Goal: Check status: Check status

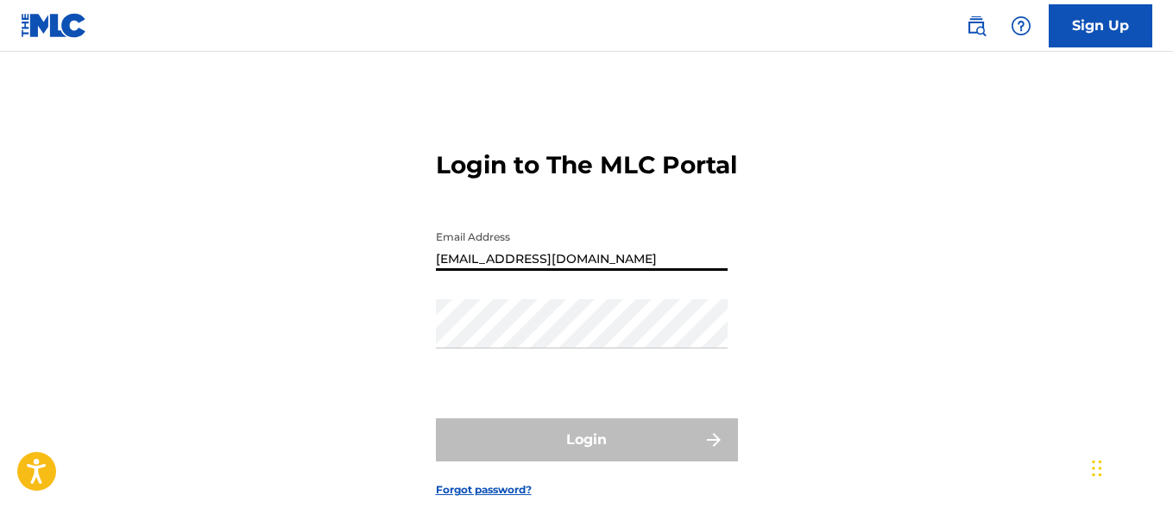
type input "[EMAIL_ADDRESS][DOMAIN_NAME]"
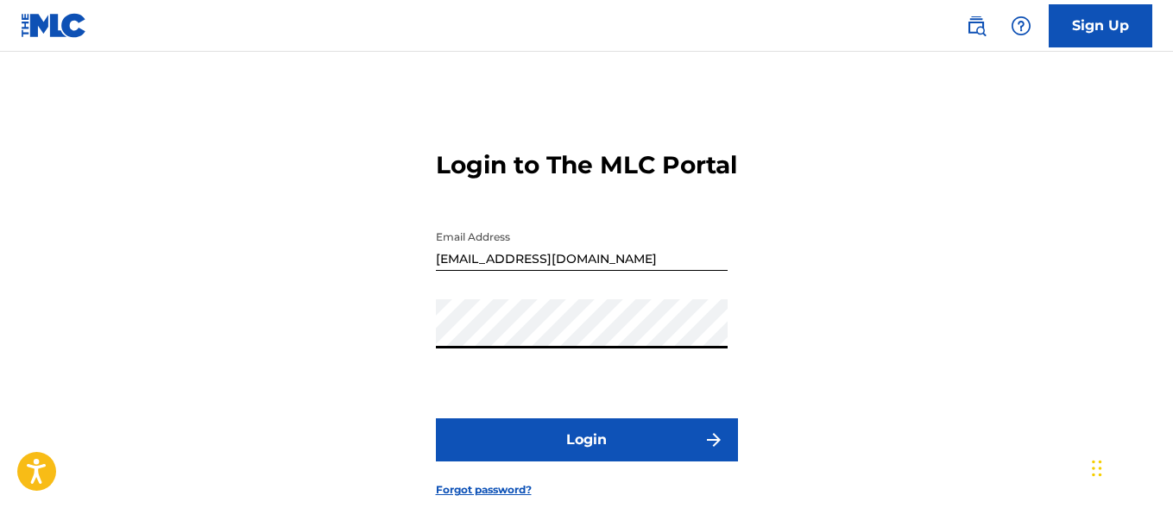
click at [586, 462] on button "Login" at bounding box center [587, 439] width 302 height 43
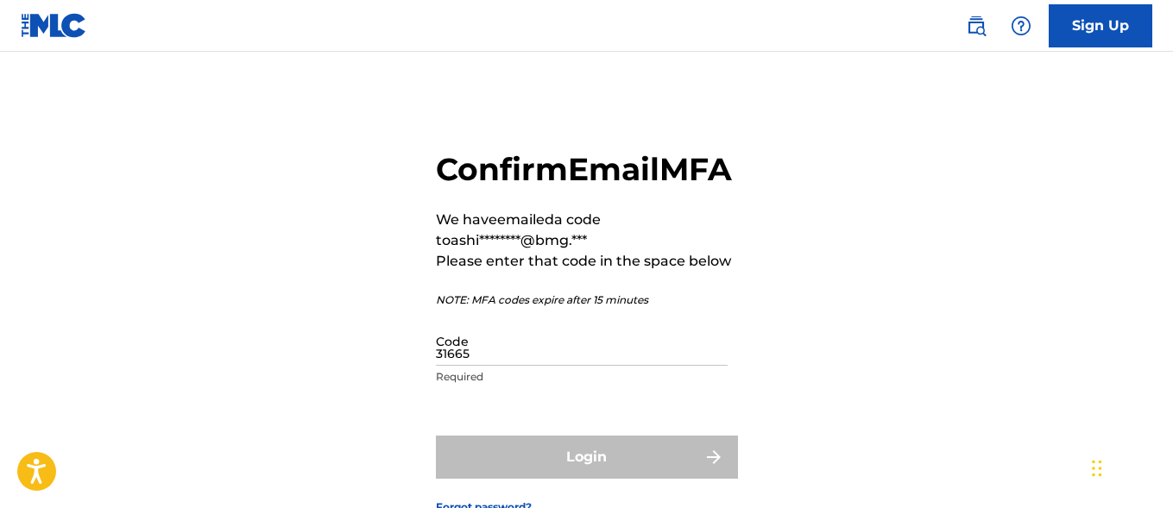
type input "316651"
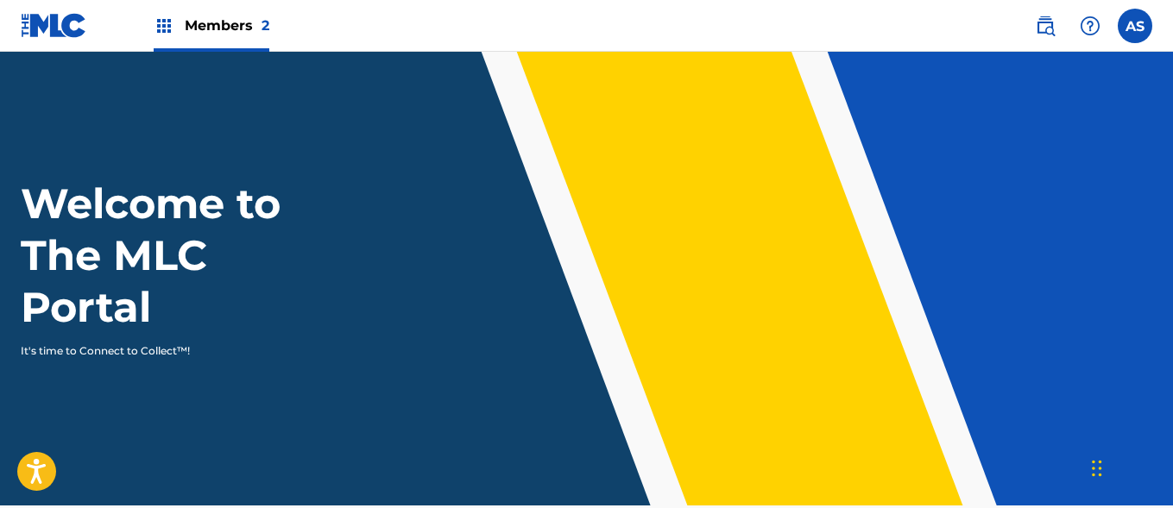
click at [164, 26] on img at bounding box center [164, 26] width 21 height 21
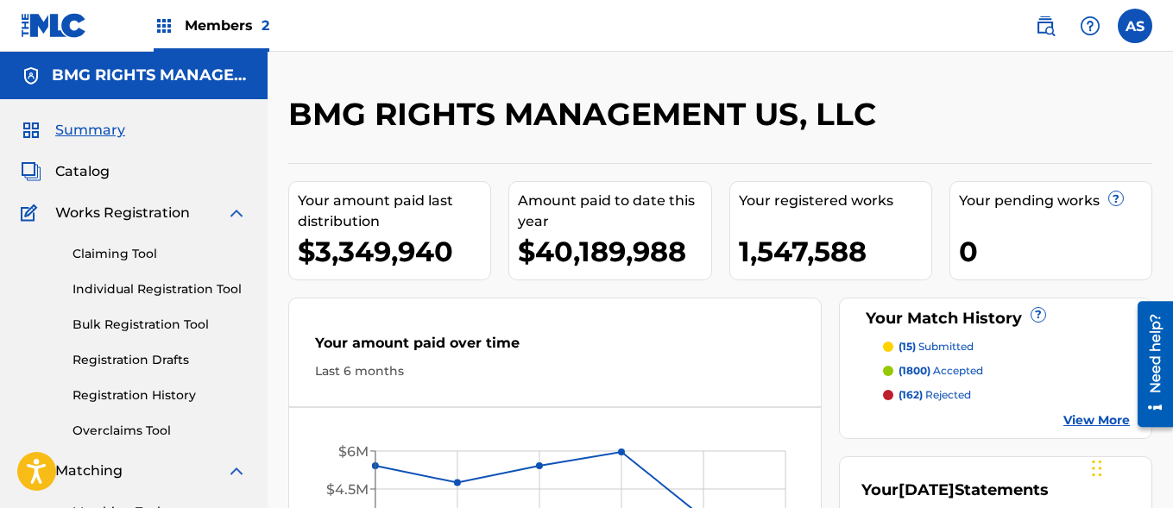
scroll to position [374, 0]
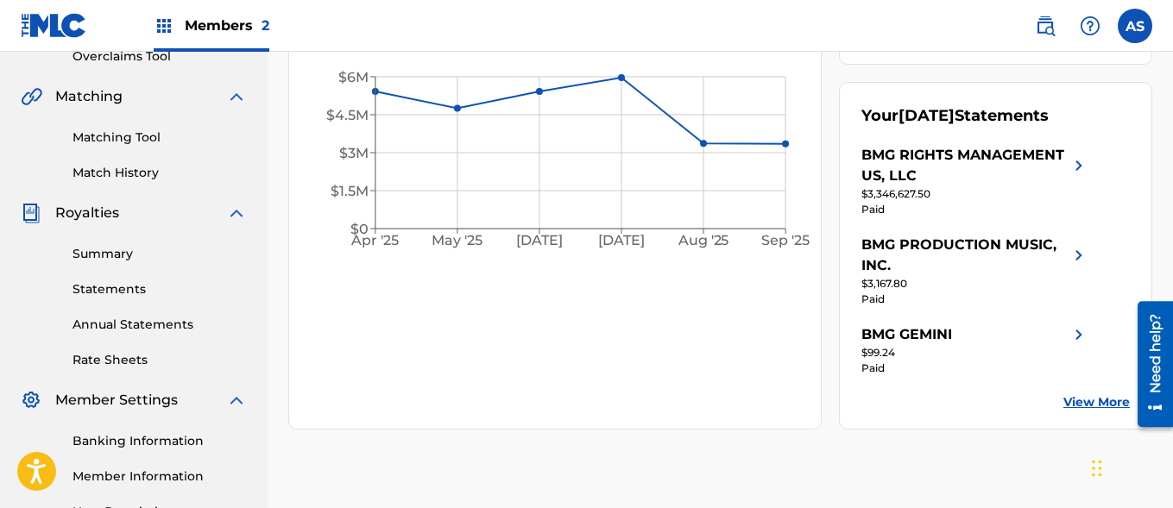
click at [160, 254] on link "Summary" at bounding box center [159, 254] width 174 height 18
